Goal: Navigation & Orientation: Locate item on page

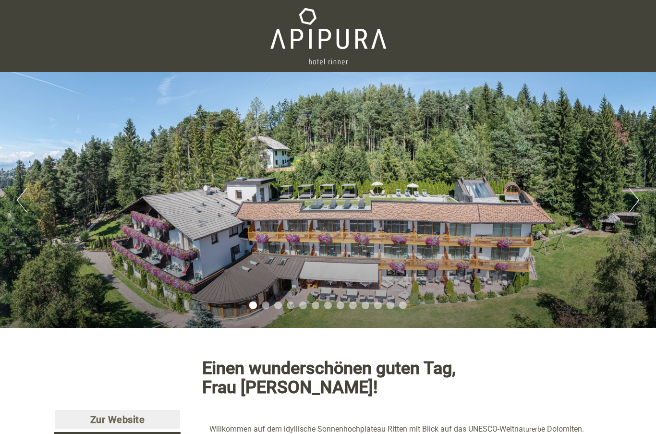
scroll to position [16, 0]
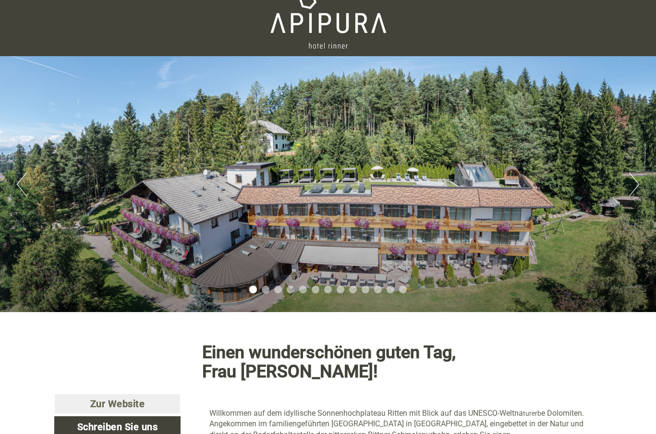
click at [626, 197] on div "Previous Next 1 2 3 4 5 6 7 8 9 10 11 12 13" at bounding box center [328, 184] width 656 height 256
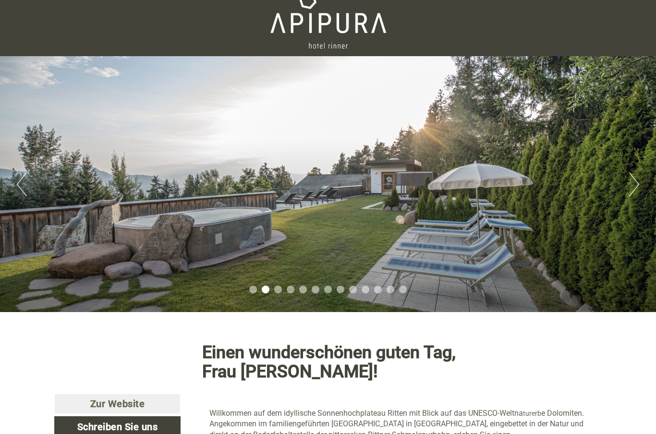
click at [633, 183] on button "Next" at bounding box center [634, 184] width 10 height 24
click at [629, 192] on button "Next" at bounding box center [634, 184] width 10 height 24
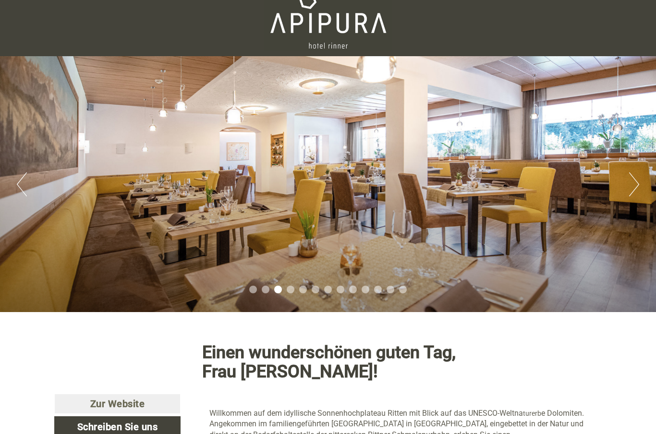
click at [635, 188] on button "Next" at bounding box center [634, 184] width 10 height 24
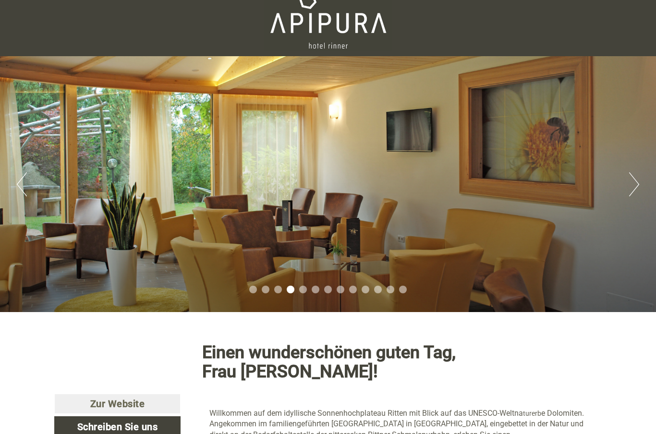
click at [633, 185] on button "Next" at bounding box center [634, 184] width 10 height 24
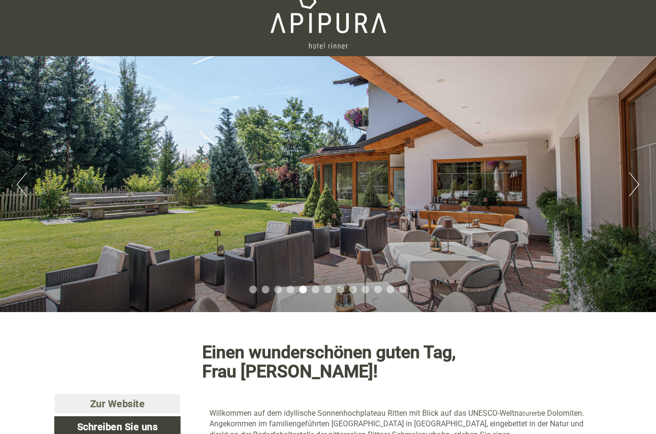
click at [635, 189] on button "Next" at bounding box center [634, 184] width 10 height 24
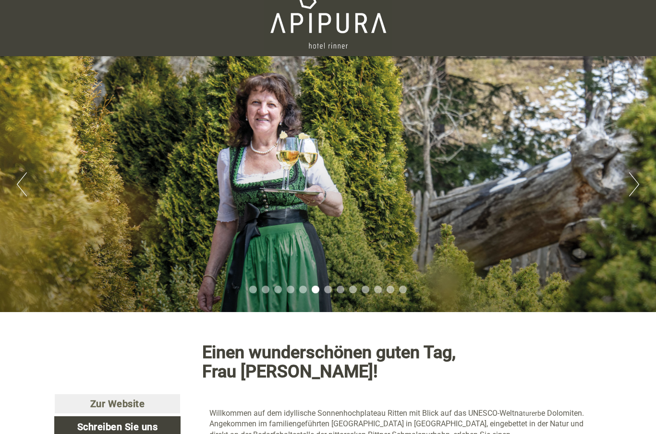
click at [636, 190] on button "Next" at bounding box center [634, 184] width 10 height 24
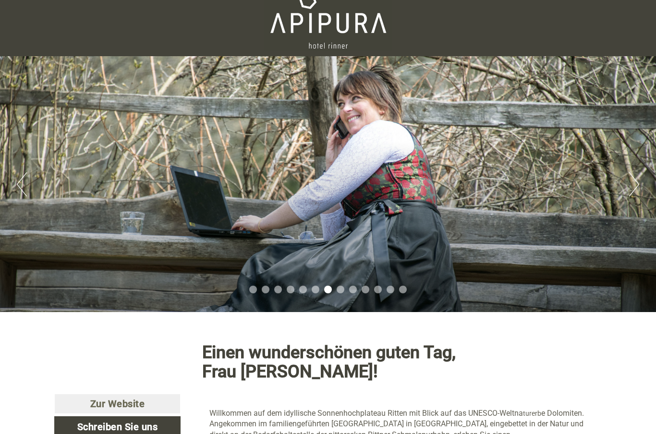
click at [638, 188] on button "Next" at bounding box center [634, 184] width 10 height 24
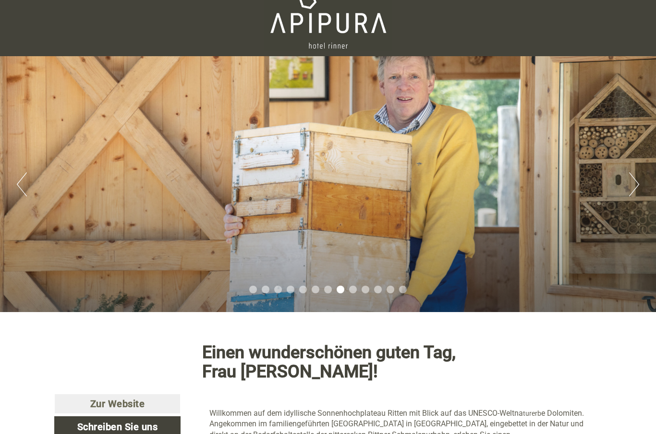
click at [635, 188] on button "Next" at bounding box center [634, 184] width 10 height 24
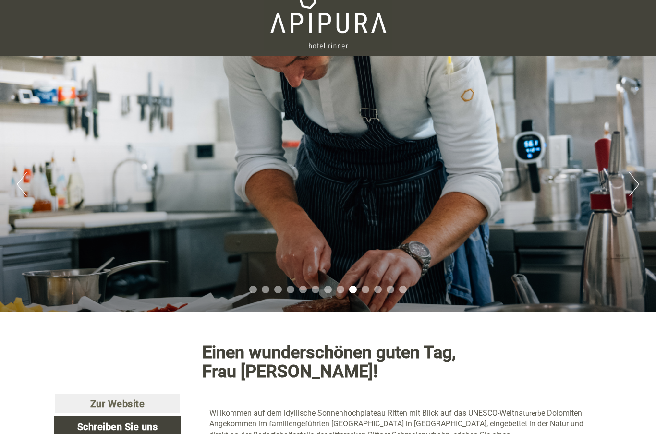
click at [644, 191] on div "Previous Next 1 2 3 4 5 6 7 8 9 10 11 12 13" at bounding box center [328, 184] width 656 height 256
click at [638, 186] on button "Next" at bounding box center [634, 184] width 10 height 24
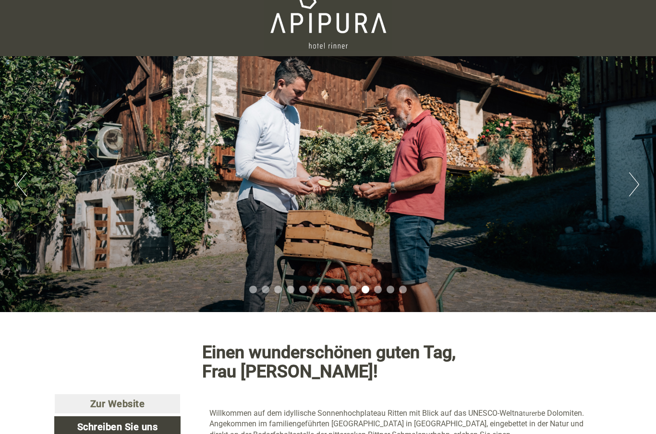
click at [634, 185] on button "Next" at bounding box center [634, 184] width 10 height 24
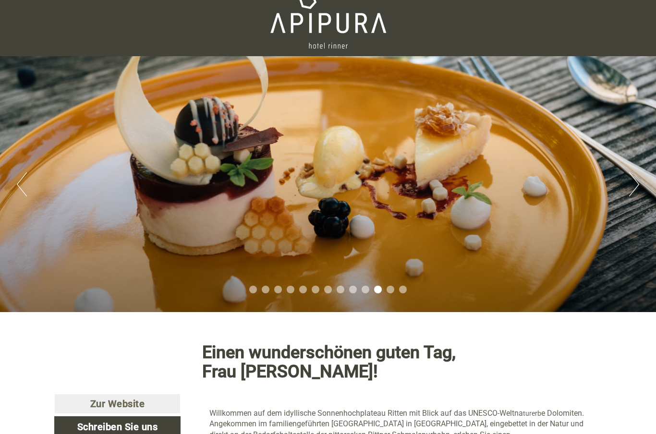
click at [633, 189] on button "Next" at bounding box center [634, 184] width 10 height 24
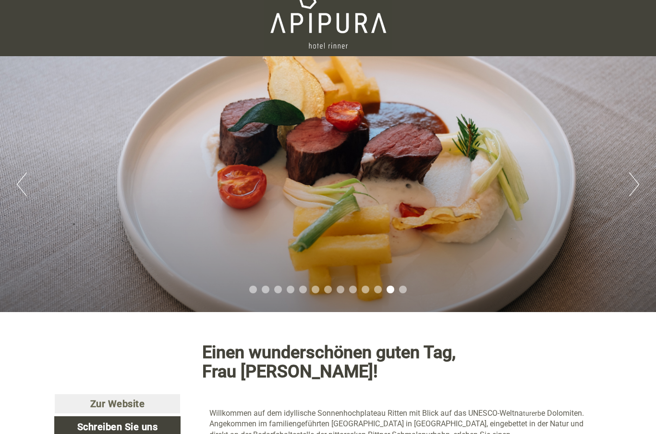
click at [638, 190] on button "Next" at bounding box center [634, 184] width 10 height 24
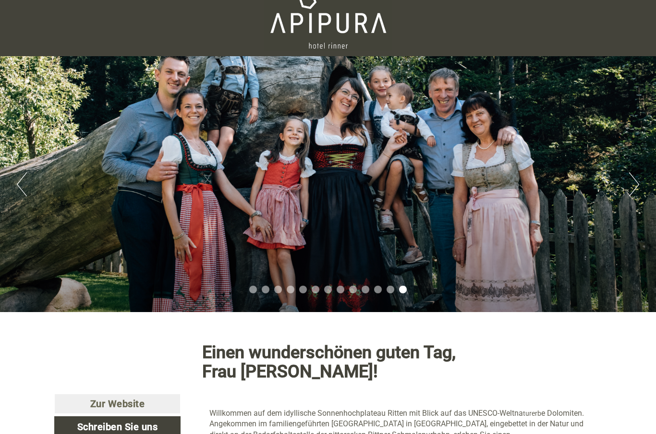
scroll to position [0, 0]
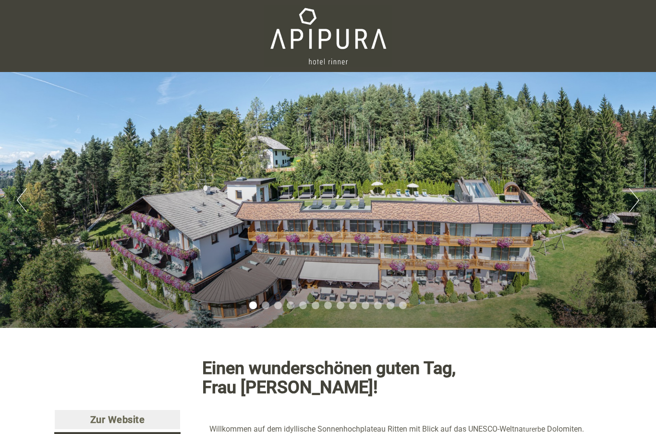
click at [633, 197] on button "Next" at bounding box center [634, 200] width 10 height 24
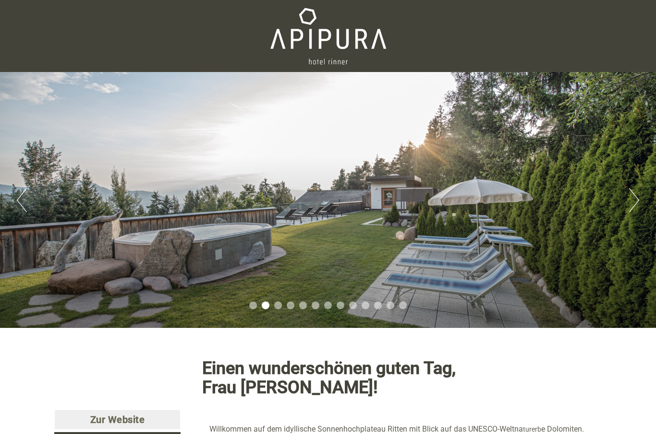
click at [638, 202] on button "Next" at bounding box center [634, 200] width 10 height 24
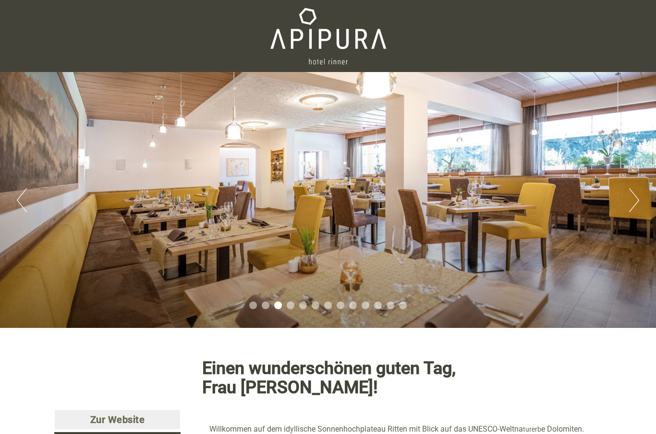
click at [638, 197] on button "Next" at bounding box center [634, 200] width 10 height 24
click at [637, 195] on button "Next" at bounding box center [634, 200] width 10 height 24
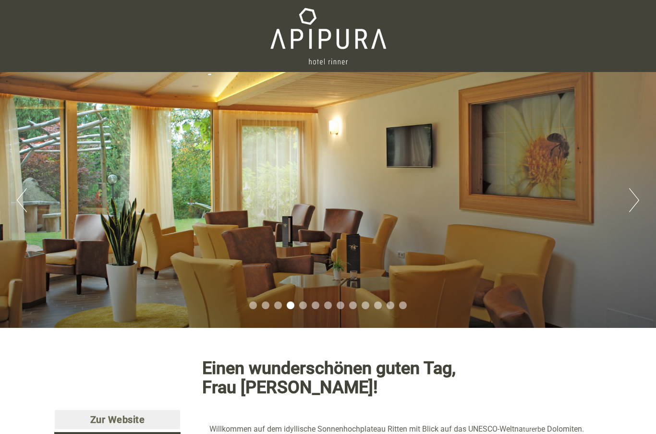
click at [637, 193] on button "Next" at bounding box center [634, 200] width 10 height 24
click at [638, 193] on button "Next" at bounding box center [634, 200] width 10 height 24
click at [644, 198] on div "Previous Next 1 2 3 4 5 6 7 8 9 10 11 12 13" at bounding box center [328, 200] width 656 height 256
click at [638, 194] on button "Next" at bounding box center [634, 200] width 10 height 24
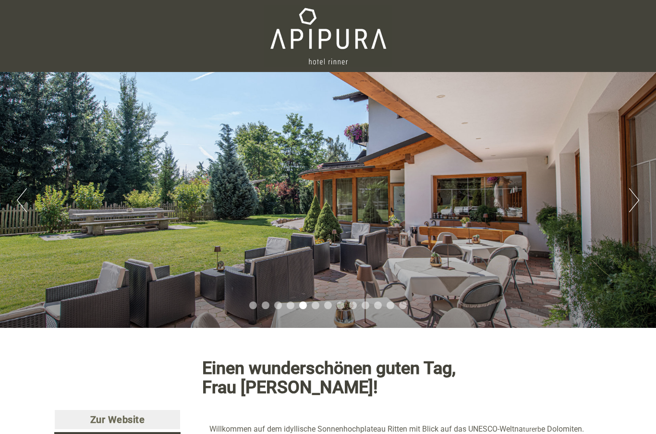
click at [645, 200] on div "Previous Next 1 2 3 4 5 6 7 8 9 10 11 12 13" at bounding box center [328, 200] width 656 height 256
click at [637, 196] on button "Next" at bounding box center [634, 200] width 10 height 24
click at [638, 201] on button "Next" at bounding box center [634, 200] width 10 height 24
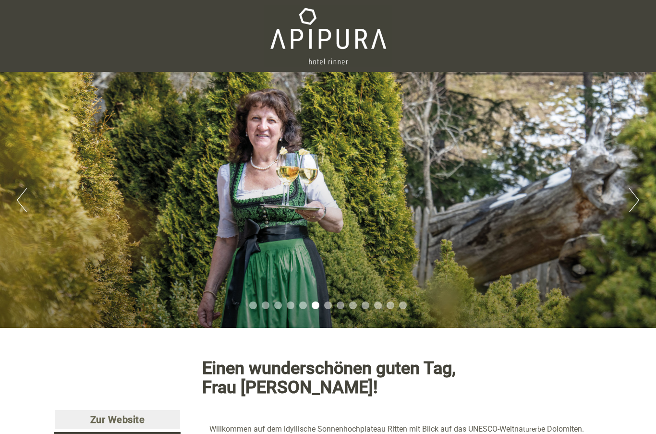
click at [634, 202] on button "Next" at bounding box center [634, 200] width 10 height 24
click at [631, 202] on button "Next" at bounding box center [634, 200] width 10 height 24
click at [630, 204] on button "Next" at bounding box center [634, 200] width 10 height 24
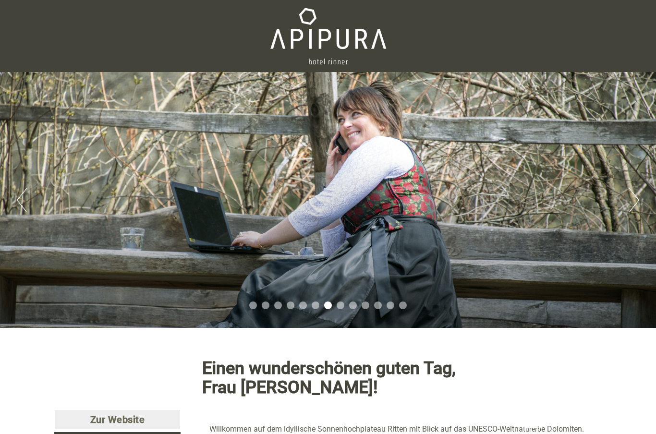
click at [625, 208] on div "Previous Next 1 2 3 4 5 6 7 8 9 10 11 12 13" at bounding box center [328, 200] width 656 height 256
click at [629, 200] on button "Next" at bounding box center [634, 200] width 10 height 24
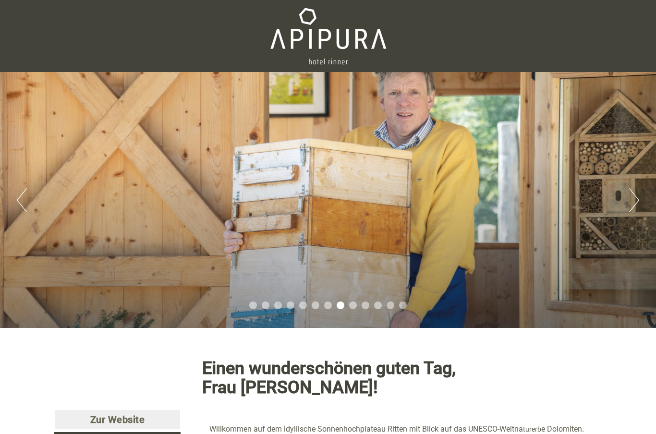
click at [624, 197] on div "Previous Next 1 2 3 4 5 6 7 8 9 10 11 12 13" at bounding box center [328, 200] width 656 height 256
click at [631, 200] on button "Next" at bounding box center [634, 200] width 10 height 24
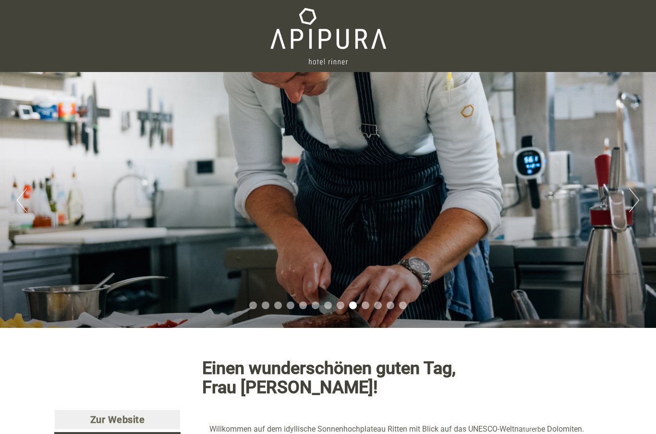
click at [629, 205] on button "Next" at bounding box center [634, 200] width 10 height 24
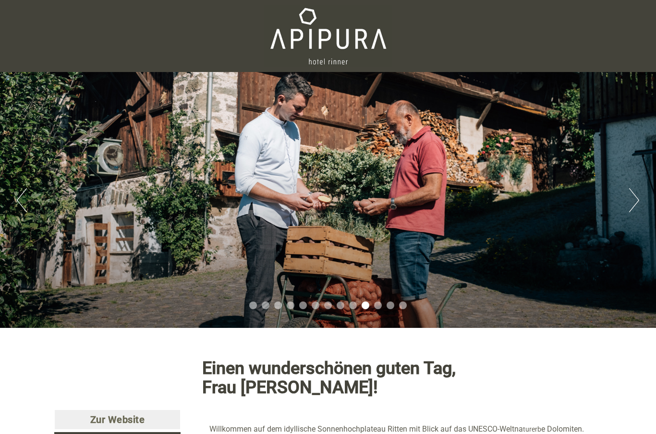
click at [632, 203] on button "Next" at bounding box center [634, 200] width 10 height 24
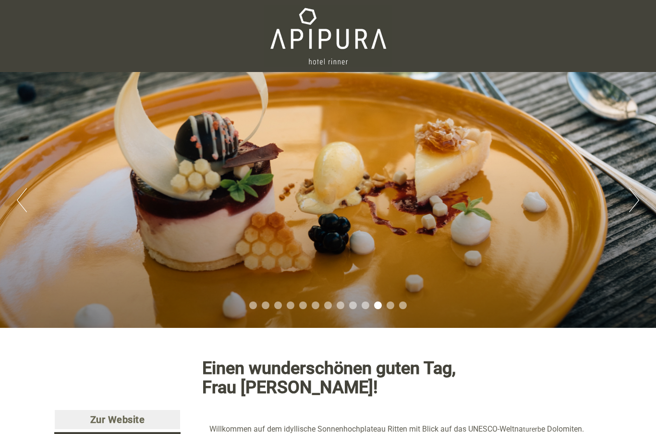
click at [634, 199] on button "Next" at bounding box center [634, 200] width 10 height 24
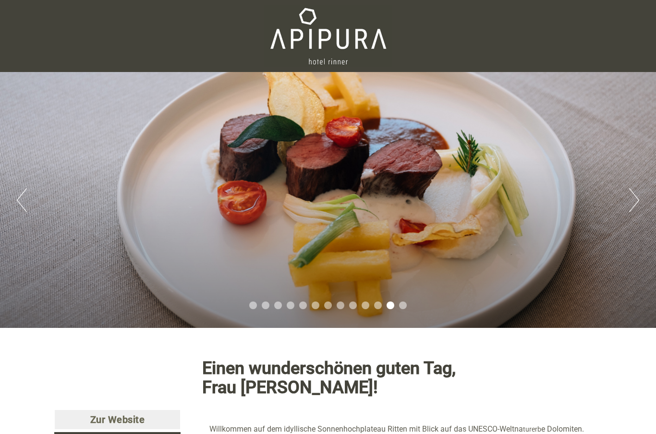
click at [632, 199] on button "Next" at bounding box center [634, 200] width 10 height 24
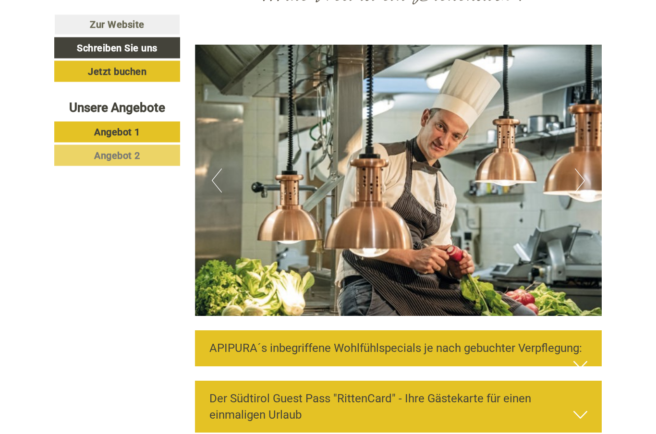
scroll to position [2019, 0]
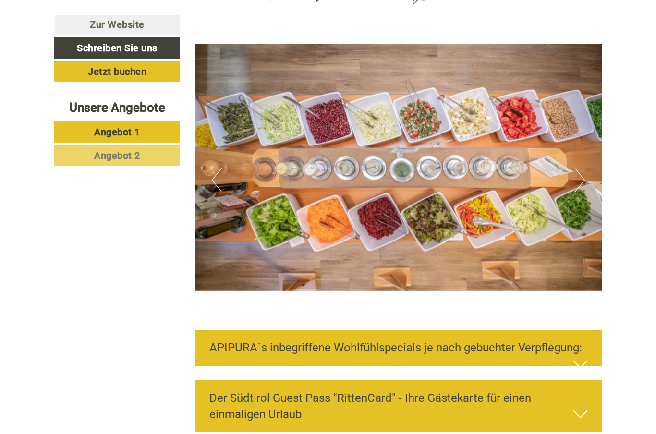
click at [582, 356] on icon at bounding box center [580, 364] width 14 height 16
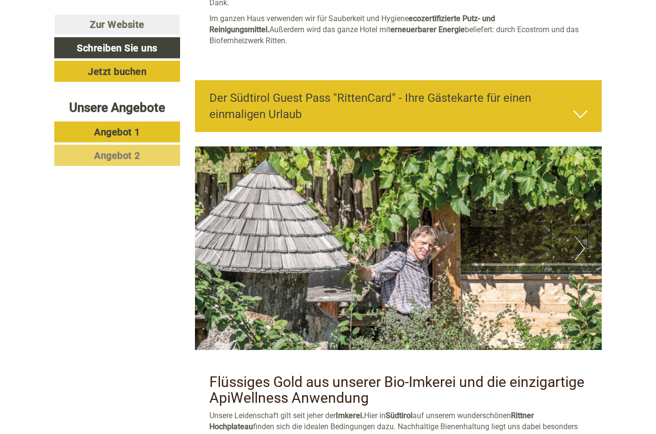
scroll to position [2564, 0]
